Goal: Transaction & Acquisition: Purchase product/service

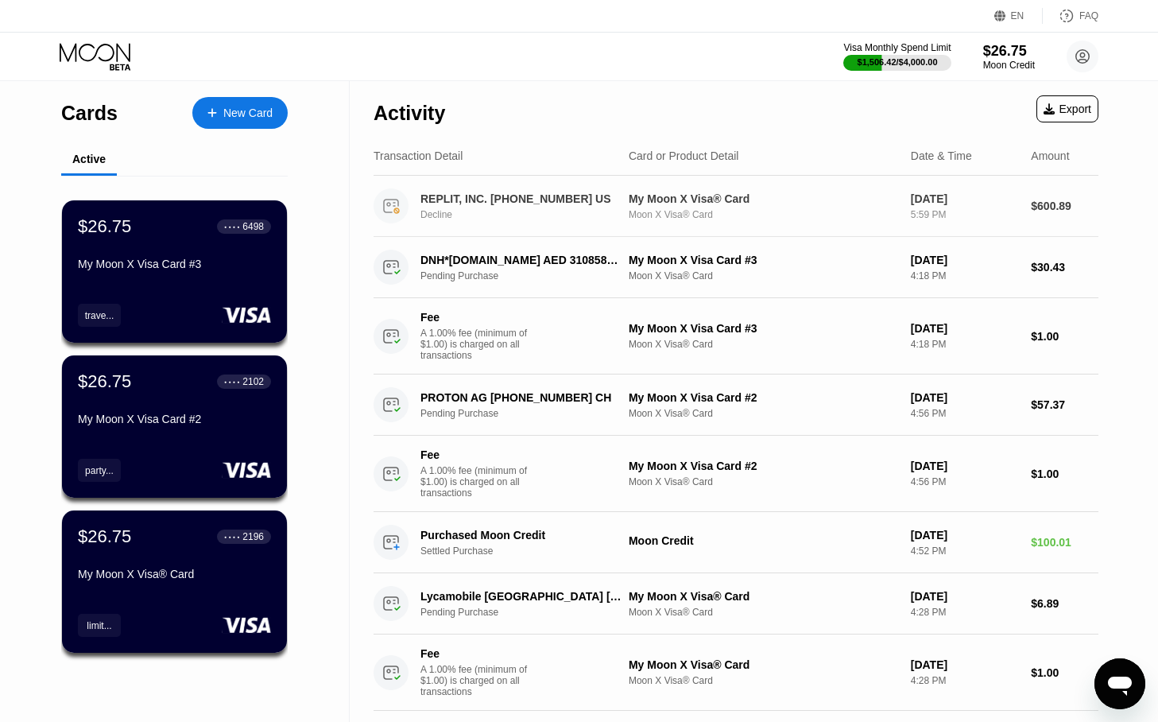
click at [517, 195] on div "REPLIT, INC. [PHONE_NUMBER] US" at bounding box center [522, 198] width 203 height 13
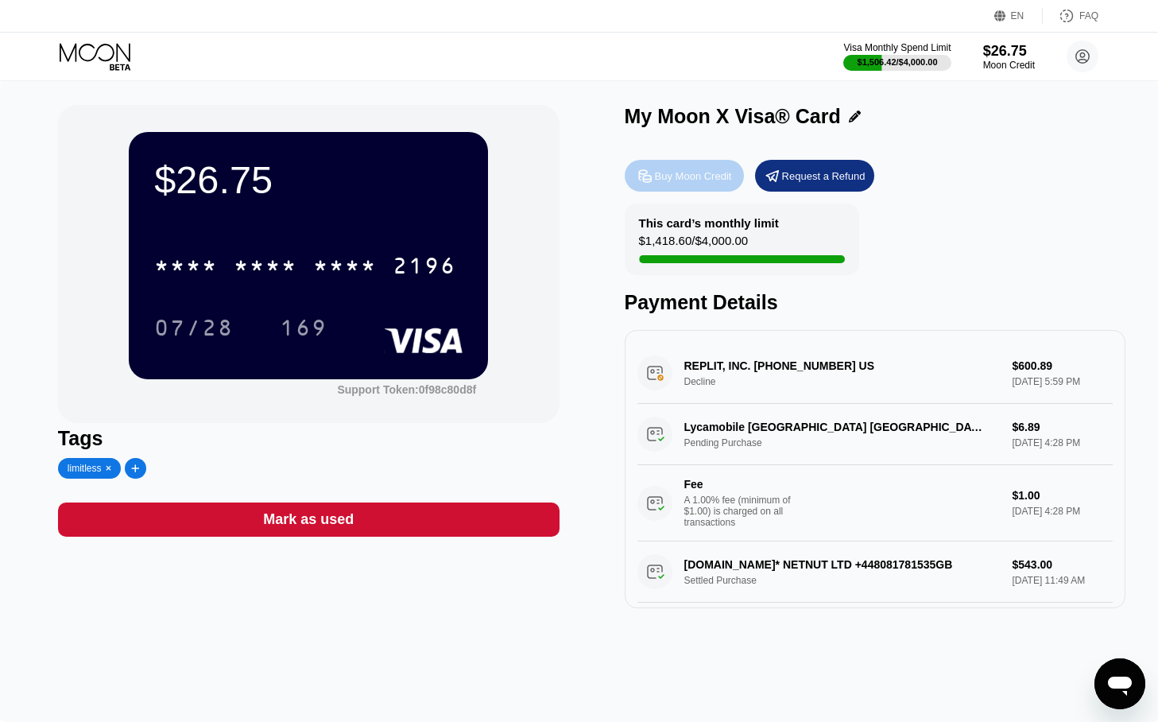
click at [709, 176] on div "Buy Moon Credit" at bounding box center [693, 176] width 77 height 14
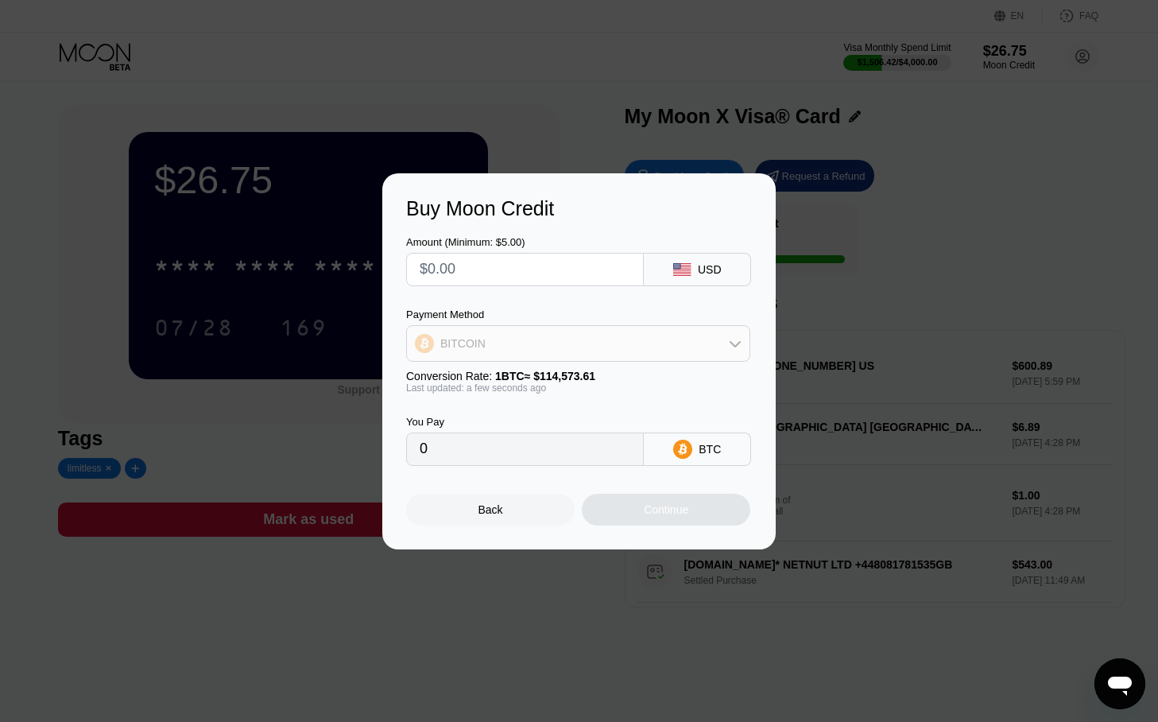
click at [503, 337] on div "BITCOIN" at bounding box center [578, 344] width 343 height 32
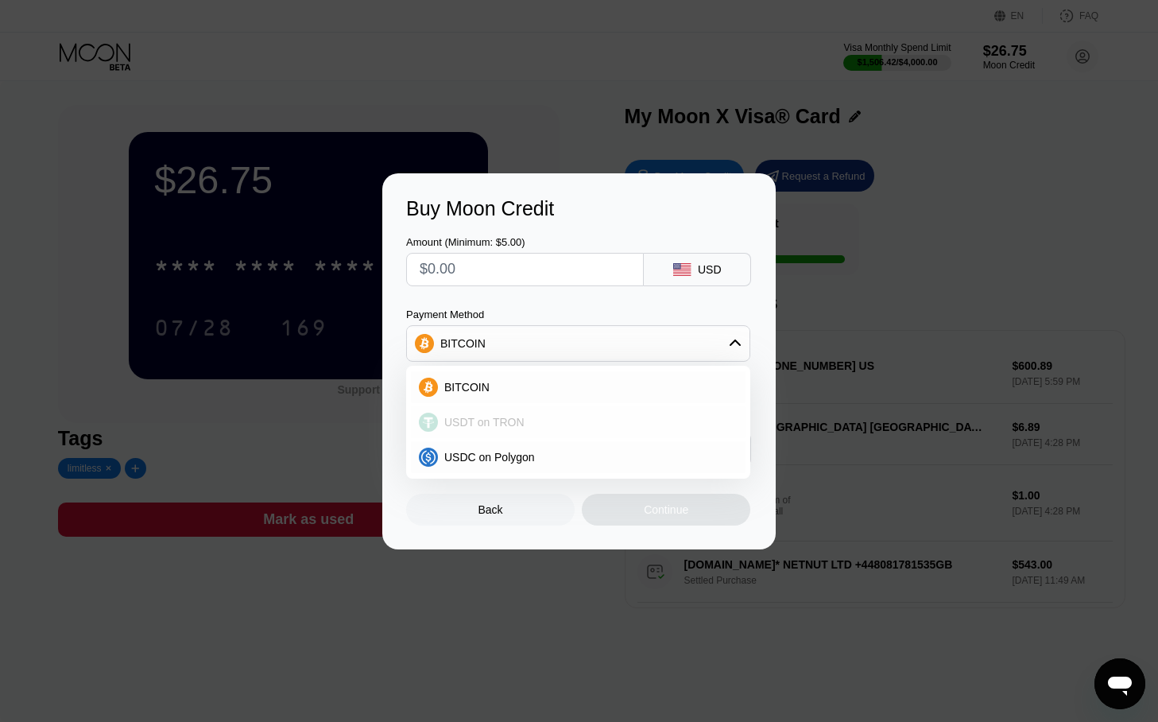
click at [463, 420] on span "USDT on TRON" at bounding box center [484, 422] width 80 height 13
type input "0.00"
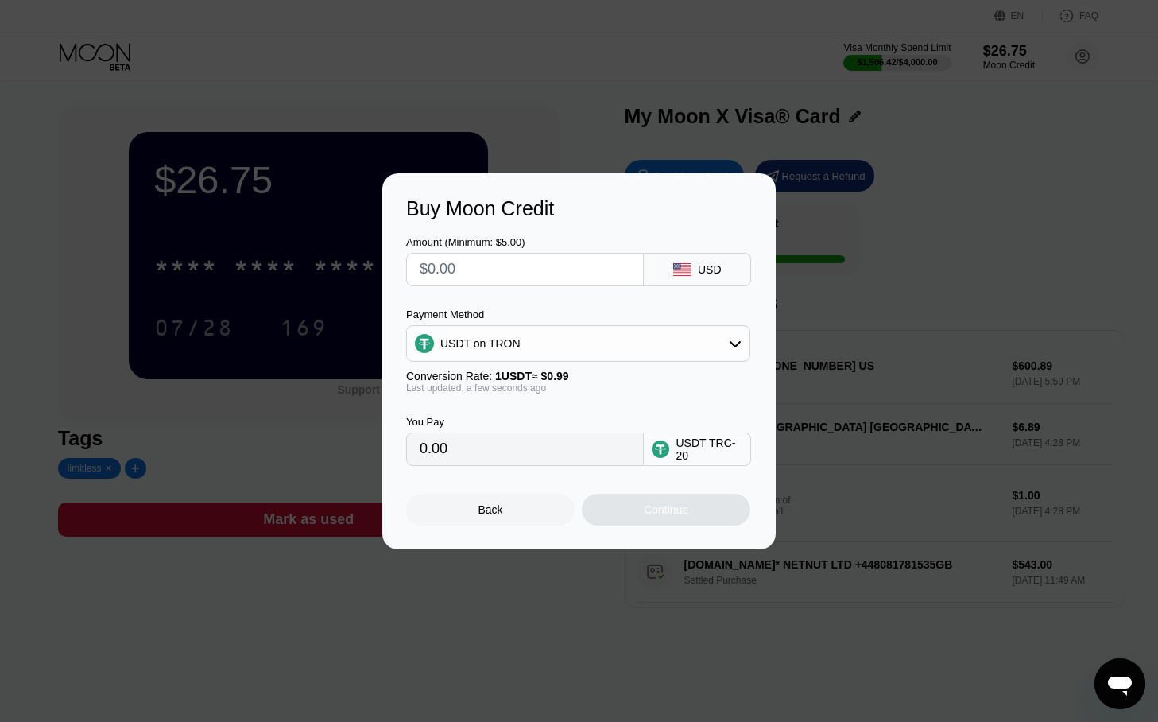
click at [473, 268] on input "text" at bounding box center [525, 270] width 211 height 32
type input "$6"
type input "6.06"
type input "$60"
type input "60.61"
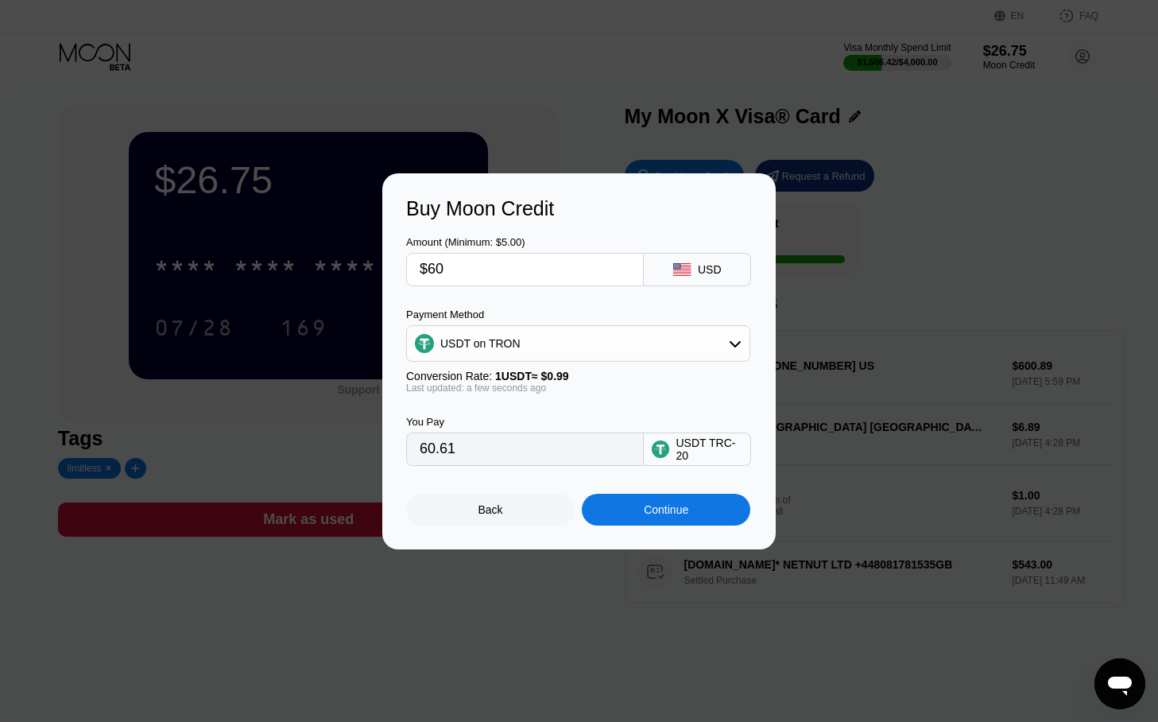
type input "$600"
type input "606.06"
type input "$600"
click at [670, 510] on div "Continue" at bounding box center [666, 509] width 45 height 13
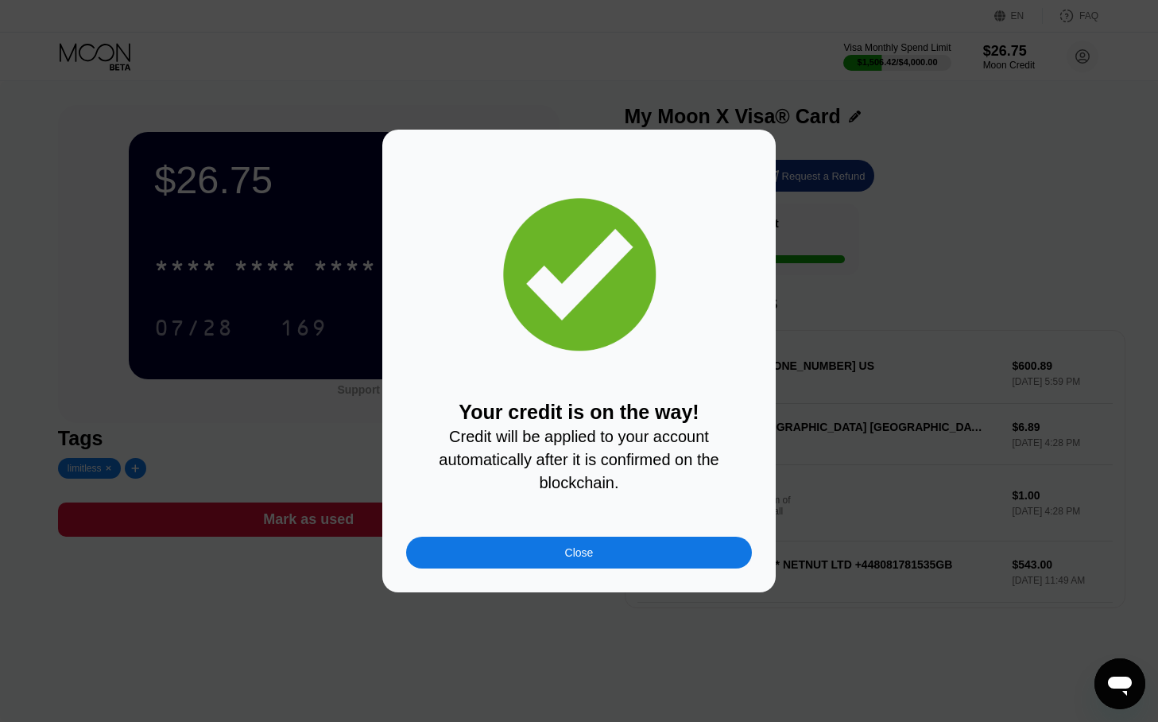
click at [613, 552] on div "Close" at bounding box center [579, 553] width 346 height 32
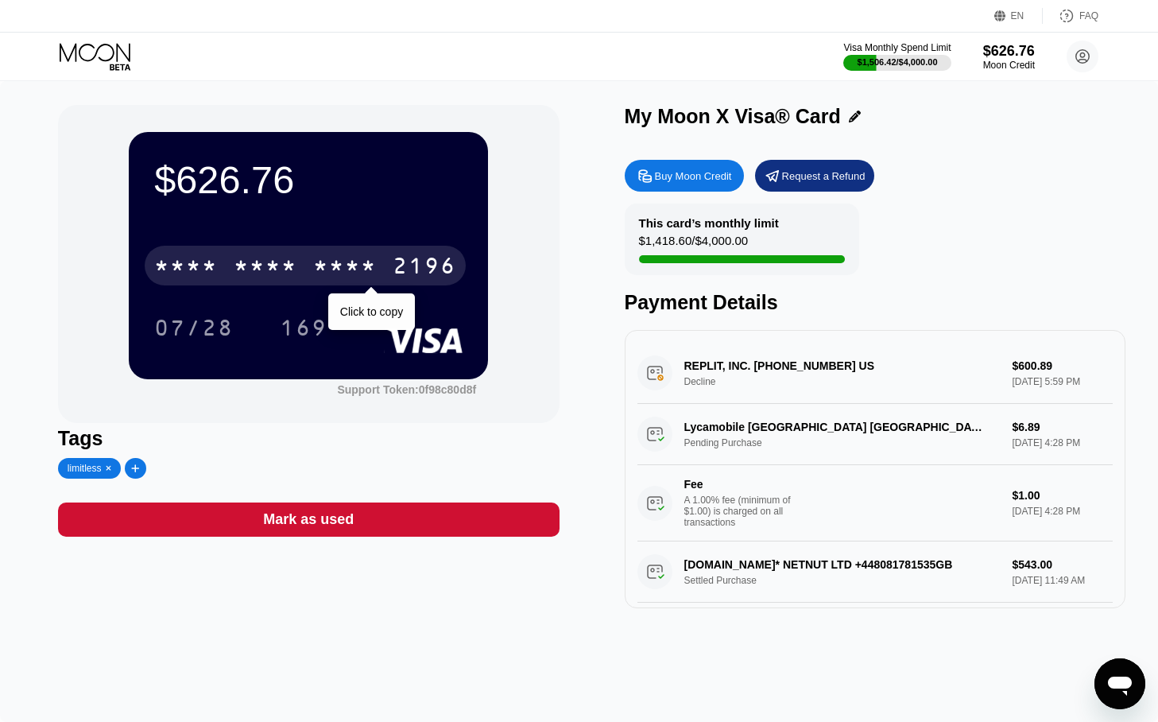
click at [347, 267] on div "* * * *" at bounding box center [345, 267] width 64 height 25
